Goal: Navigation & Orientation: Go to known website

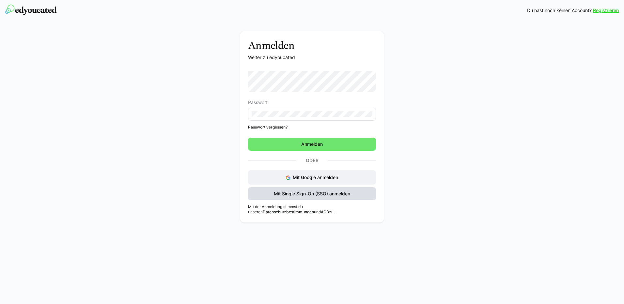
click at [323, 191] on span "Mit Single Sign-On (SSO) anmelden" at bounding box center [312, 193] width 78 height 7
click at [326, 193] on span "Mit Single Sign-On (SSO) anmelden" at bounding box center [312, 193] width 78 height 7
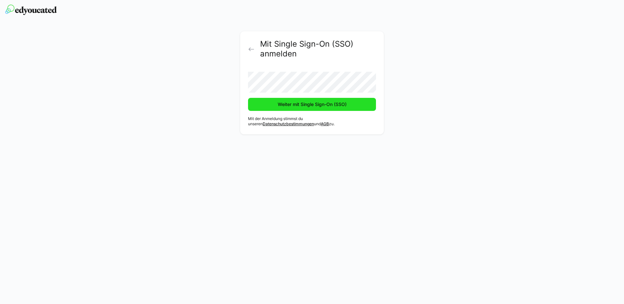
click at [318, 102] on span "Weiter mit Single Sign-On (SSO)" at bounding box center [312, 104] width 71 height 7
